Goal: Task Accomplishment & Management: Manage account settings

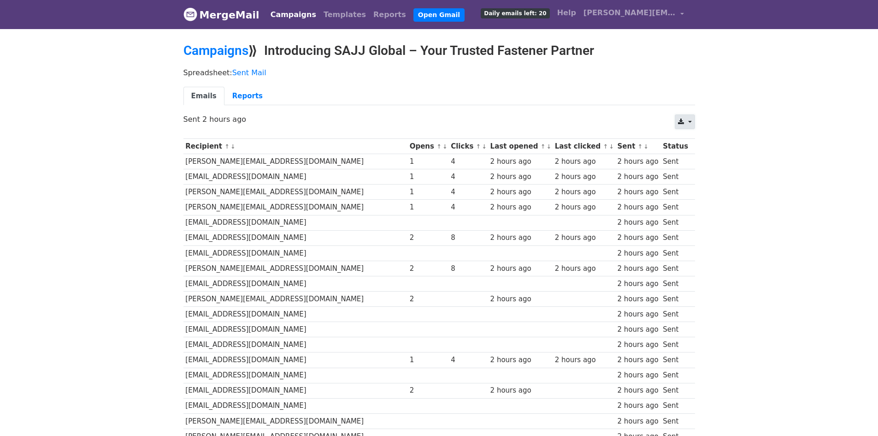
click at [678, 116] on link at bounding box center [685, 121] width 20 height 15
click at [738, 126] on body "MergeMail Campaigns Templates Reports Open Gmail Daily emails left: 20 Help joa…" at bounding box center [439, 333] width 878 height 666
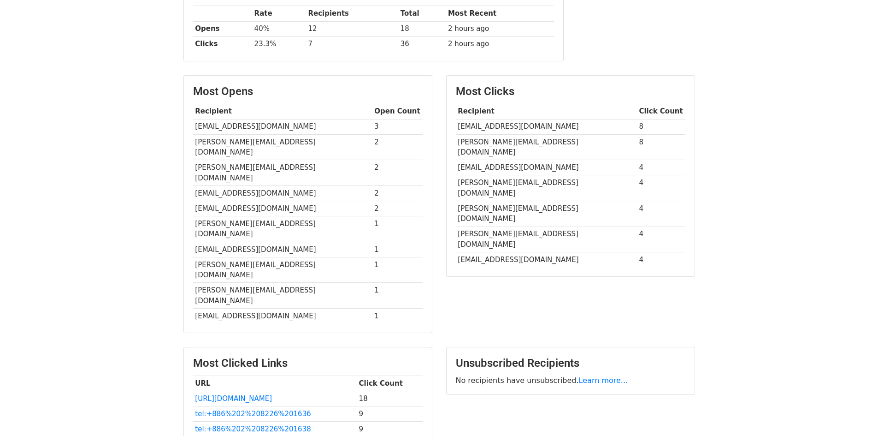
scroll to position [65, 0]
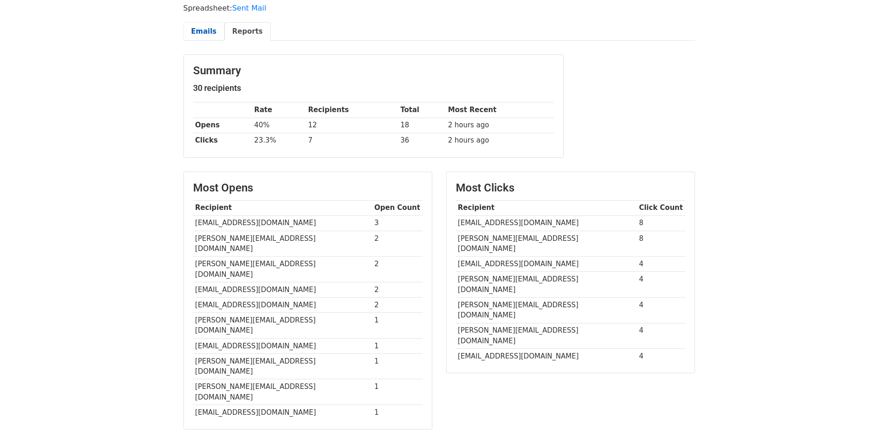
click at [205, 37] on link "Emails" at bounding box center [203, 31] width 41 height 19
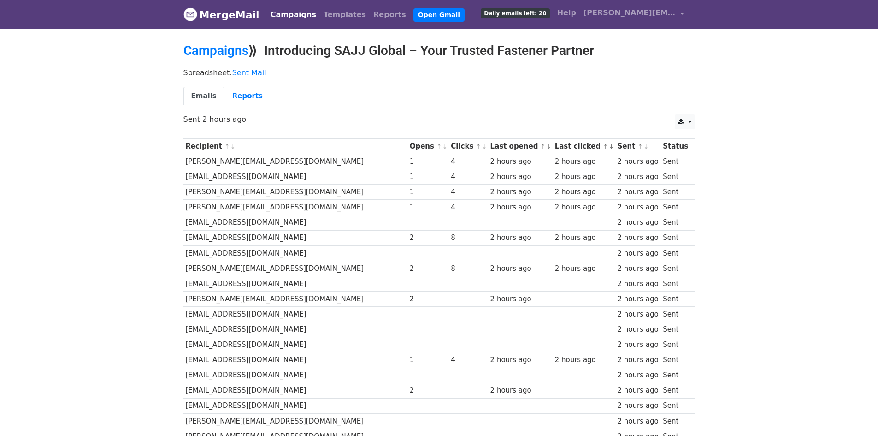
click at [245, 17] on link "MergeMail" at bounding box center [221, 14] width 76 height 19
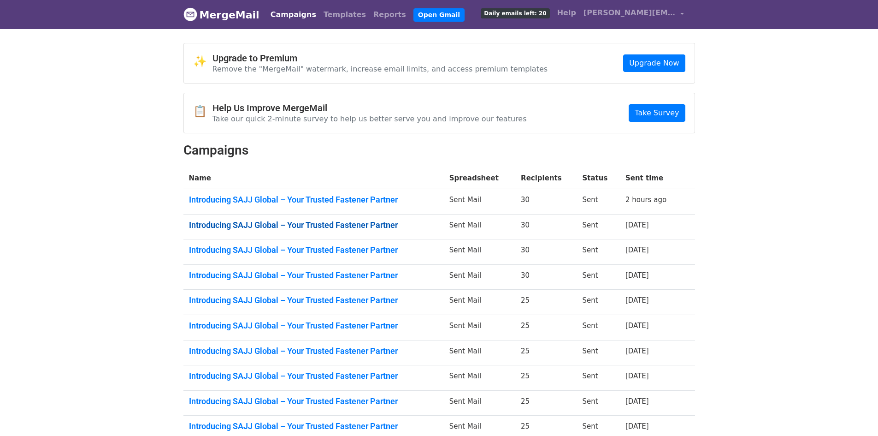
click at [353, 221] on link "Introducing SAJJ Global – Your Trusted Fastener Partner" at bounding box center [313, 225] width 249 height 10
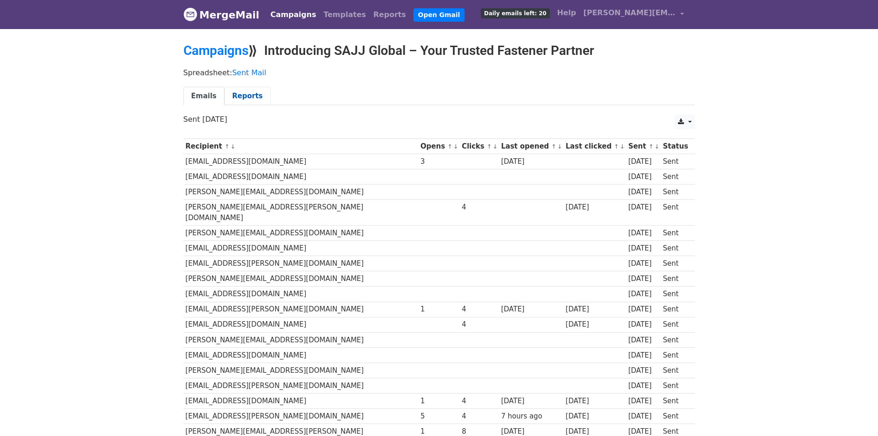
click at [241, 97] on link "Reports" at bounding box center [247, 96] width 46 height 19
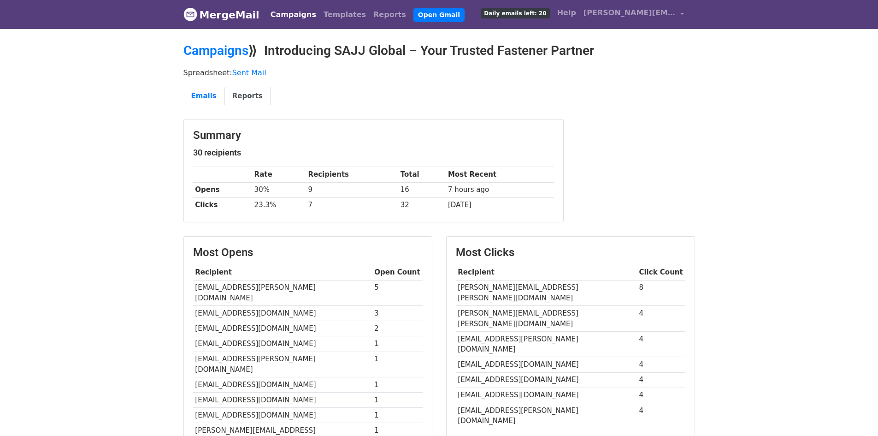
click at [201, 13] on link "MergeMail" at bounding box center [221, 14] width 76 height 19
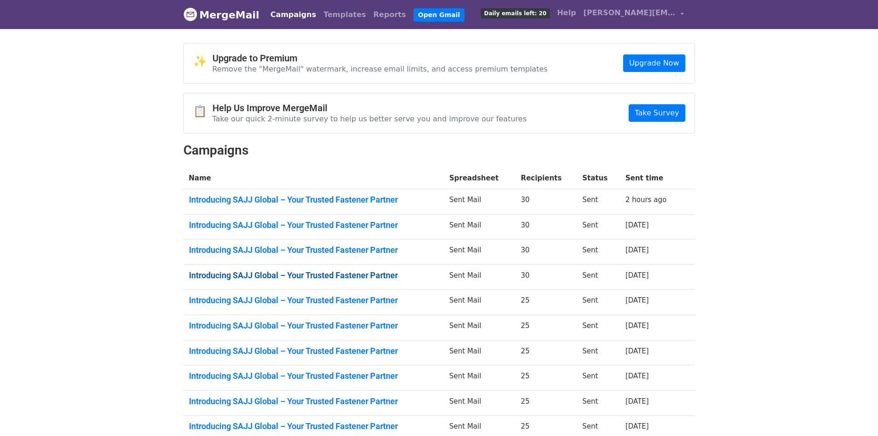
click at [287, 272] on link "Introducing SAJJ Global – Your Trusted Fastener Partner" at bounding box center [313, 275] width 249 height 10
click at [330, 324] on link "Introducing SAJJ Global – Your Trusted Fastener Partner" at bounding box center [313, 325] width 249 height 10
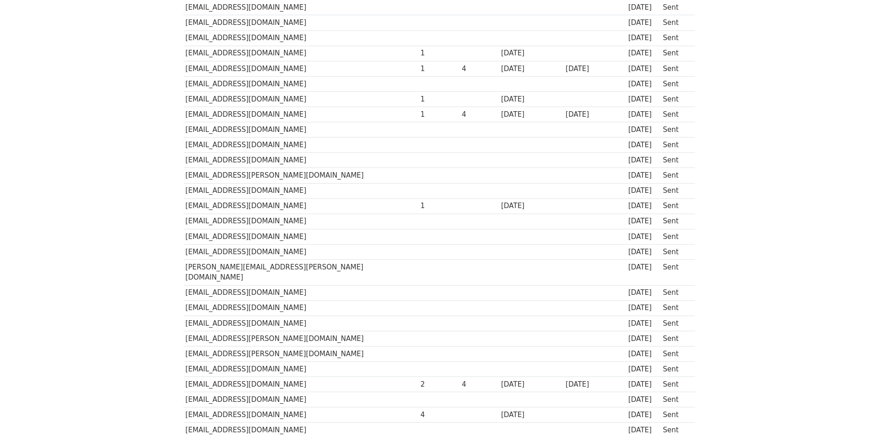
scroll to position [258, 0]
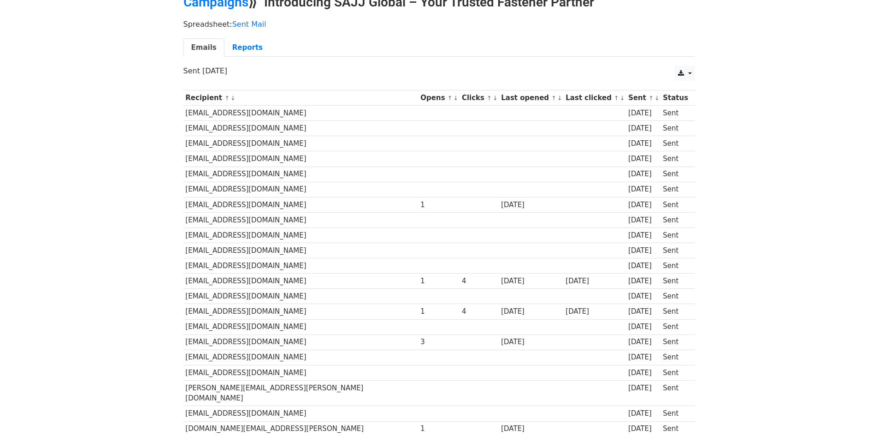
scroll to position [181, 0]
